Goal: Transaction & Acquisition: Purchase product/service

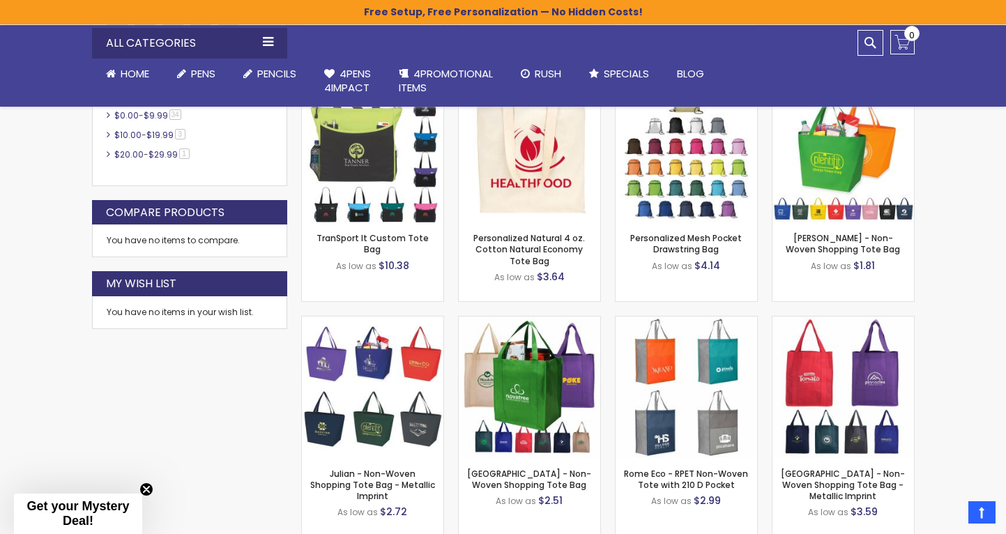
scroll to position [807, 0]
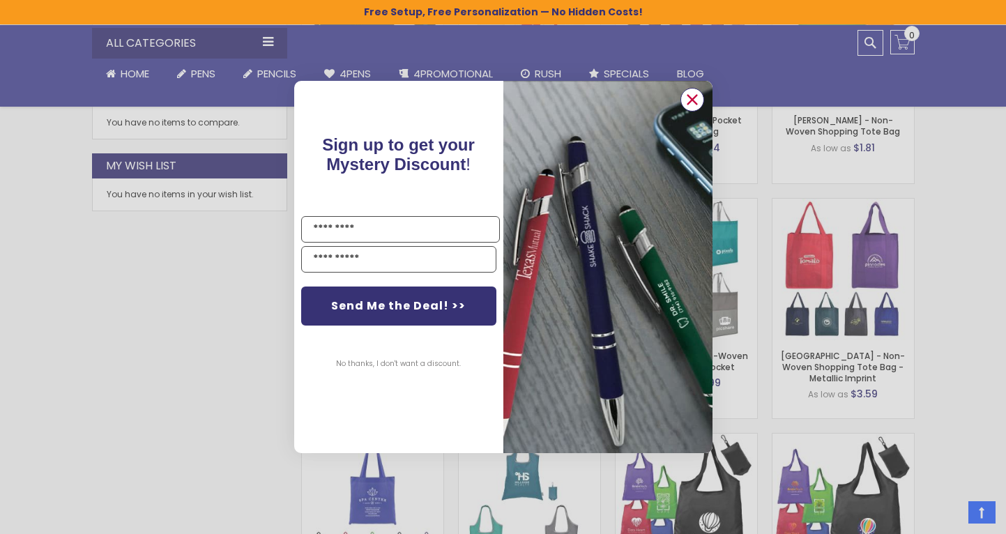
click at [694, 98] on icon "Close dialog" at bounding box center [691, 100] width 9 height 9
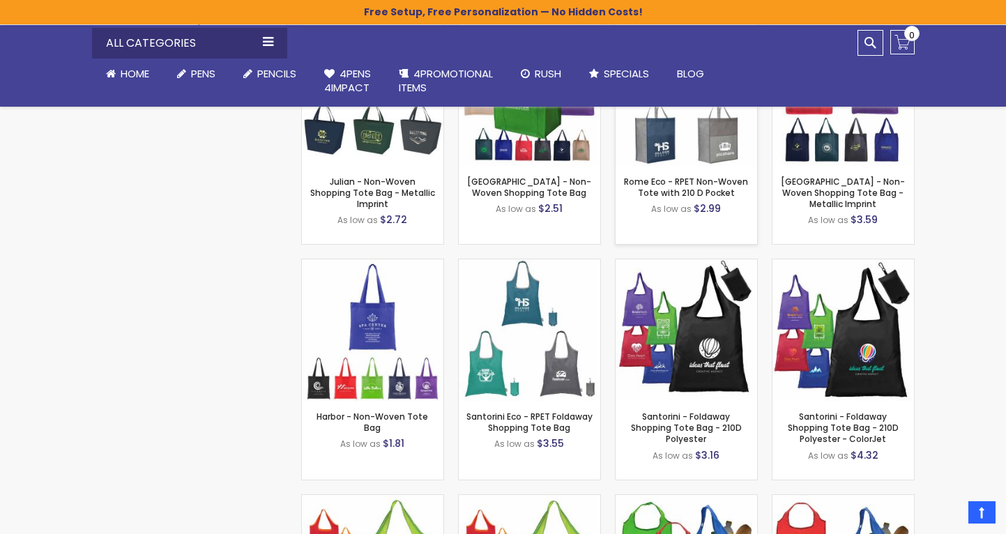
scroll to position [980, 0]
click at [384, 313] on img at bounding box center [373, 331] width 142 height 142
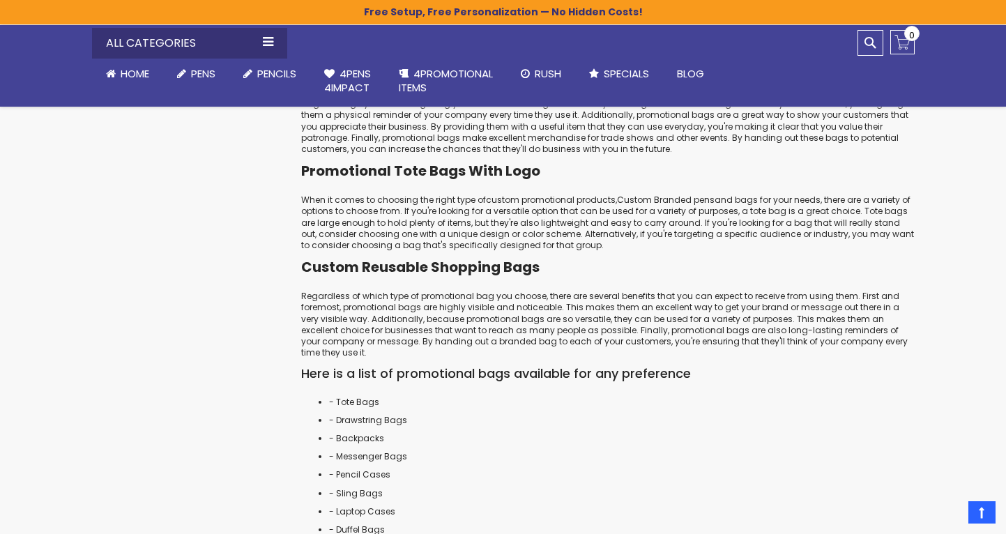
scroll to position [2956, 0]
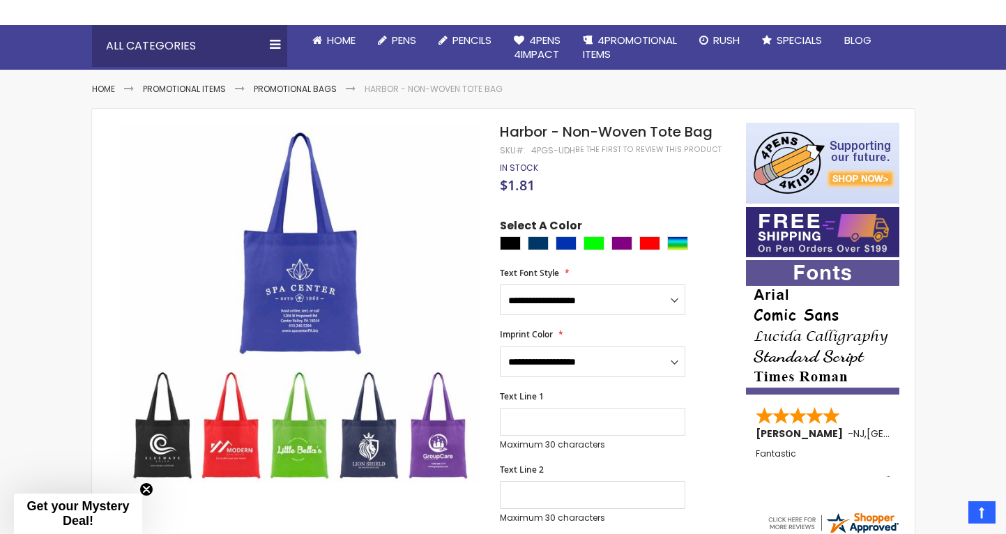
scroll to position [132, 0]
click at [552, 294] on select "**********" at bounding box center [592, 299] width 185 height 31
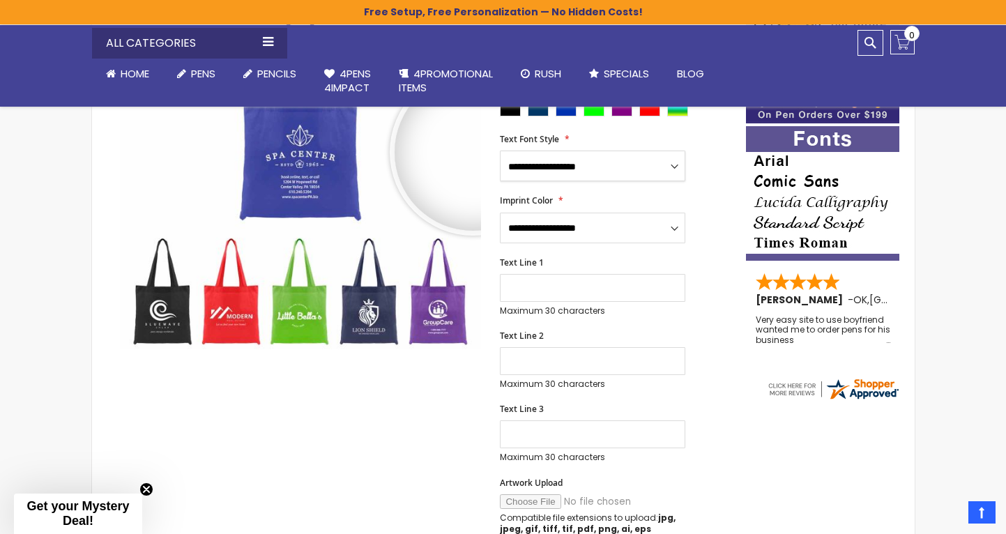
scroll to position [269, 0]
